Goal: Task Accomplishment & Management: Complete application form

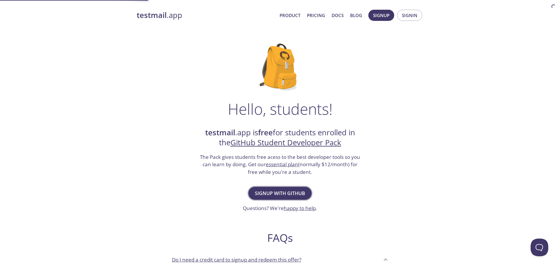
click at [281, 189] on span "Signup with GitHub" at bounding box center [280, 193] width 50 height 8
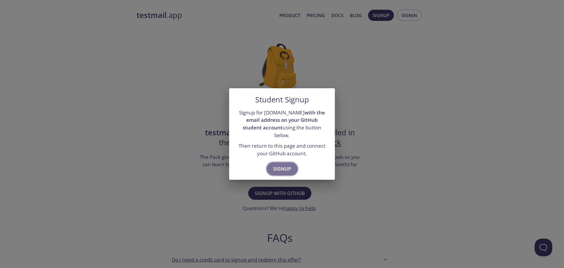
click at [281, 165] on span "Signup" at bounding box center [282, 169] width 18 height 8
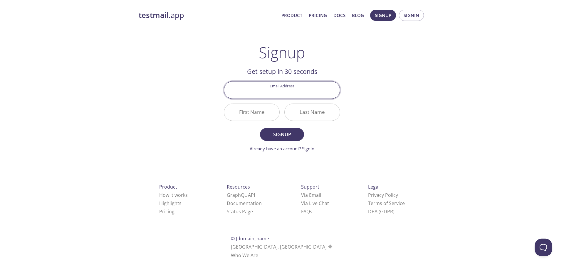
drag, startPoint x: 296, startPoint y: 91, endPoint x: 294, endPoint y: 93, distance: 3.4
click at [294, 93] on input "Email Address" at bounding box center [282, 89] width 116 height 17
type input "gian.gisler.schweiz@gmail.com"
click at [260, 111] on input "First Name" at bounding box center [251, 112] width 55 height 17
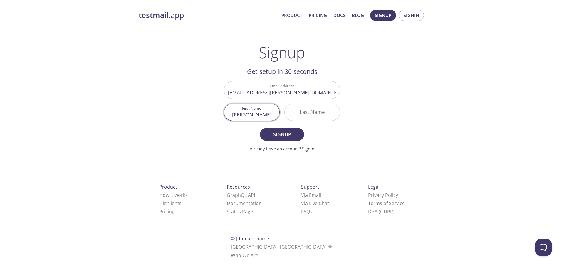
type input "[PERSON_NAME]"
click at [310, 116] on input "Last Name" at bounding box center [312, 112] width 55 height 17
type input "[PERSON_NAME]"
click at [260, 128] on button "Signup" at bounding box center [282, 134] width 44 height 13
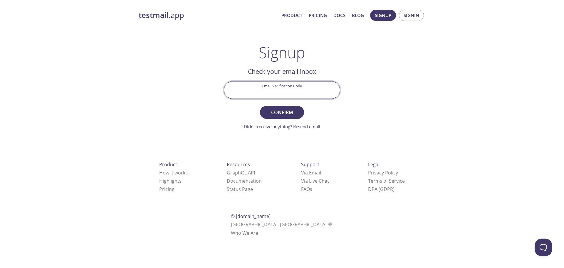
click at [277, 91] on input "Email Verification Code" at bounding box center [282, 89] width 116 height 17
paste input "L8WNA44"
type input "L8WNA44"
click at [260, 106] on button "Confirm" at bounding box center [282, 112] width 44 height 13
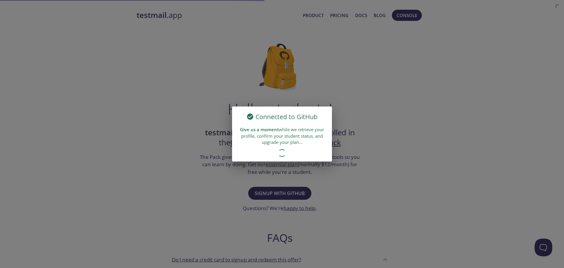
click at [370, 91] on div "Connected to GitHub Give us a moment while we retrieve your profile, confirm yo…" at bounding box center [282, 134] width 564 height 268
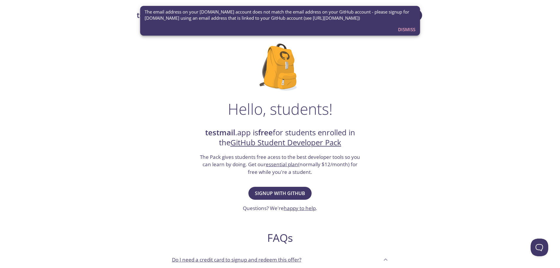
click at [397, 25] on button "Dismiss" at bounding box center [407, 29] width 22 height 11
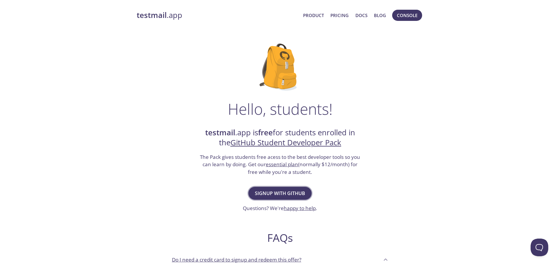
click at [292, 191] on span "Signup with GitHub" at bounding box center [280, 193] width 50 height 8
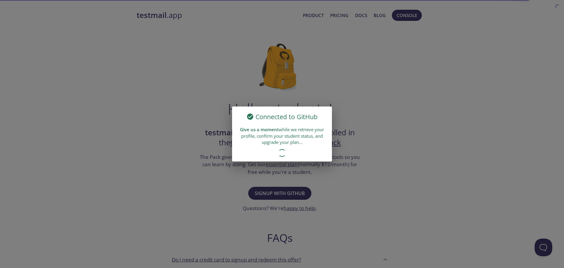
click at [378, 155] on div "Connected to GitHub Give us a moment while we retrieve your profile, confirm yo…" at bounding box center [282, 134] width 564 height 268
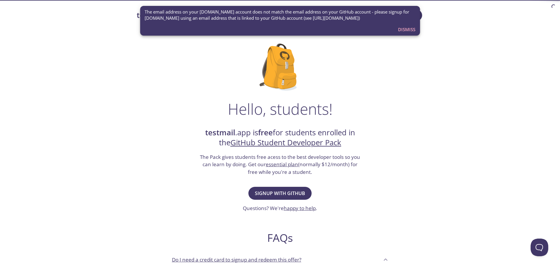
click at [408, 29] on span "Dismiss" at bounding box center [406, 30] width 17 height 8
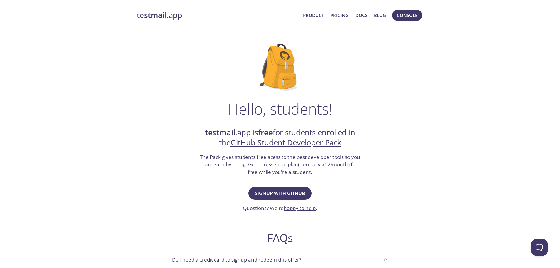
click at [153, 19] on strong "testmail" at bounding box center [152, 15] width 30 height 10
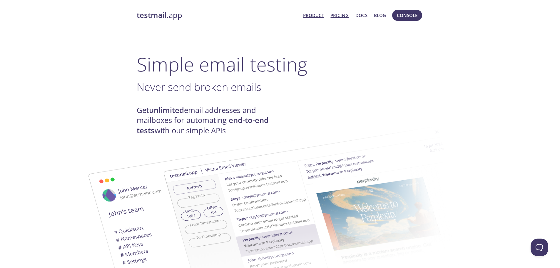
click at [339, 16] on link "Pricing" at bounding box center [339, 15] width 18 height 8
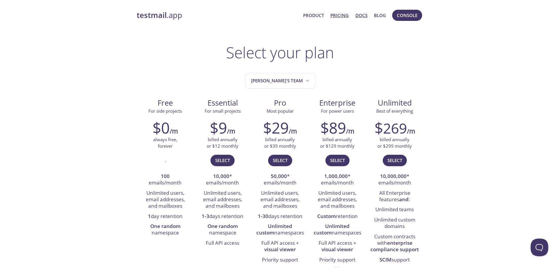
click at [358, 15] on link "Docs" at bounding box center [361, 15] width 12 height 8
click at [418, 22] on span "Console" at bounding box center [407, 15] width 33 height 14
click at [411, 15] on span "Console" at bounding box center [407, 15] width 21 height 8
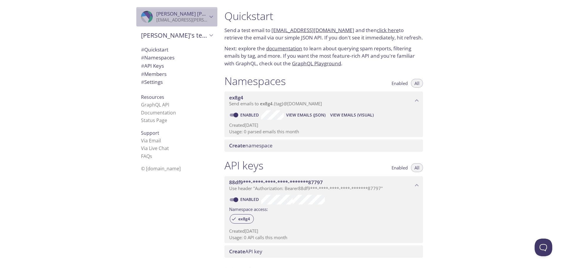
click at [204, 21] on div ".cls-1 { fill: #6d5ca8; } .cls-2 { fill: #3fc191; } .cls-3 { fill: #3b4752; } .…" at bounding box center [176, 16] width 81 height 19
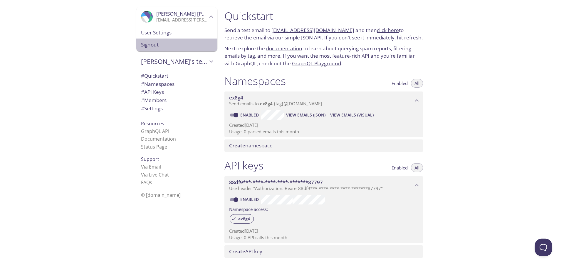
click at [154, 44] on span "Signout" at bounding box center [177, 45] width 72 height 8
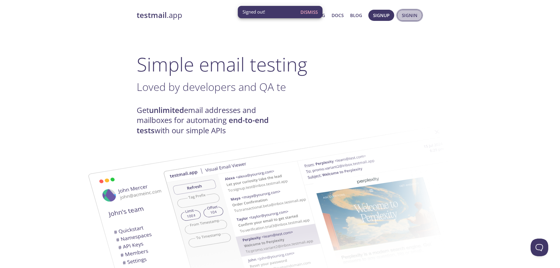
click at [403, 13] on span "Signin" at bounding box center [410, 15] width 16 height 8
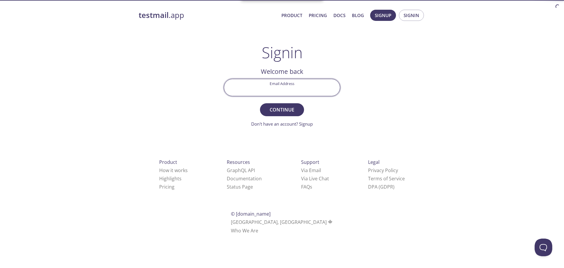
click at [306, 86] on input "Email Address" at bounding box center [282, 87] width 116 height 17
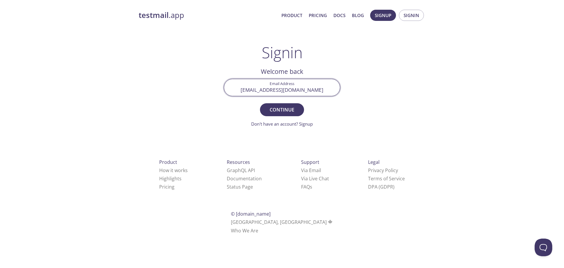
type input "[EMAIL_ADDRESS][DOMAIN_NAME]"
click at [260, 103] on button "Continue" at bounding box center [282, 109] width 44 height 13
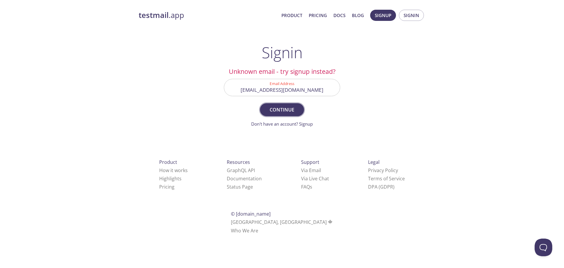
click at [283, 109] on span "Continue" at bounding box center [282, 110] width 31 height 8
drag, startPoint x: 303, startPoint y: 90, endPoint x: 280, endPoint y: 91, distance: 23.3
click at [227, 88] on input "[EMAIL_ADDRESS][DOMAIN_NAME]" at bounding box center [282, 87] width 116 height 17
drag, startPoint x: 311, startPoint y: 90, endPoint x: 171, endPoint y: 86, distance: 139.4
click at [172, 86] on div "testmail .app Product Pricing Docs Blog Signup Signin Signin Unknown email - tr…" at bounding box center [282, 128] width 301 height 245
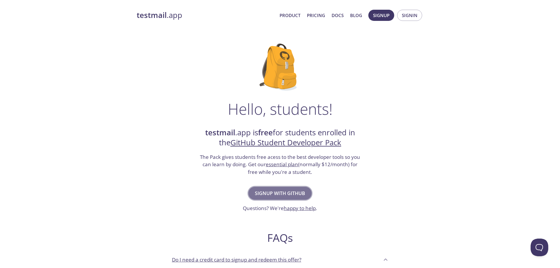
click at [279, 195] on span "Signup with GitHub" at bounding box center [280, 193] width 50 height 8
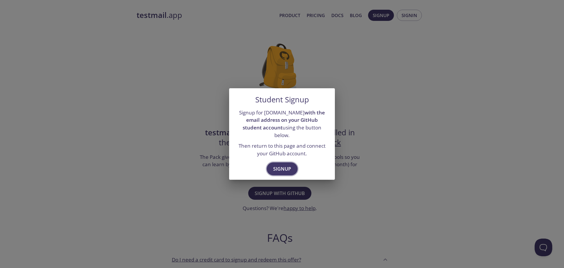
click at [274, 167] on span "Signup" at bounding box center [282, 169] width 18 height 8
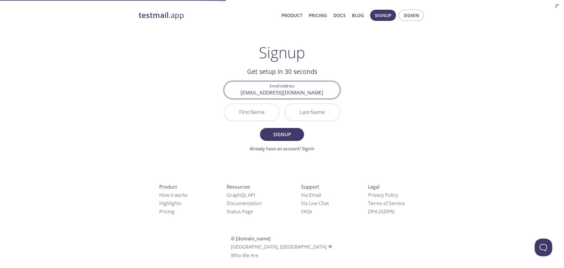
type input "[EMAIL_ADDRESS][DOMAIN_NAME]"
click at [266, 109] on input "First Name" at bounding box center [251, 112] width 55 height 17
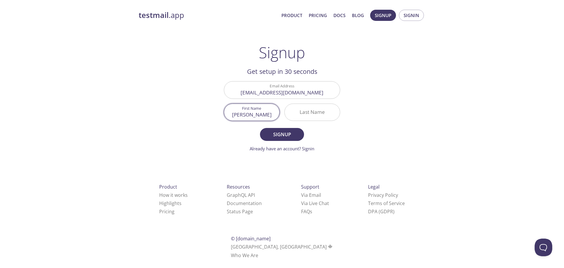
type input "[PERSON_NAME]"
click at [320, 116] on input "Last Name" at bounding box center [312, 112] width 55 height 17
type input "[PERSON_NAME]"
click at [260, 128] on button "Signup" at bounding box center [282, 134] width 44 height 13
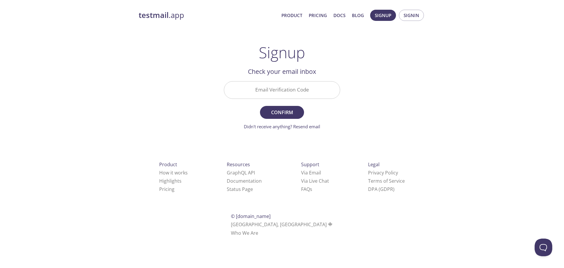
drag, startPoint x: 302, startPoint y: 81, endPoint x: 304, endPoint y: 84, distance: 3.8
click at [304, 85] on div at bounding box center [282, 89] width 116 height 17
paste input "DNB54PB"
type input "DNB54PB"
click at [289, 113] on span "Confirm" at bounding box center [282, 112] width 31 height 8
